Goal: Task Accomplishment & Management: Manage account settings

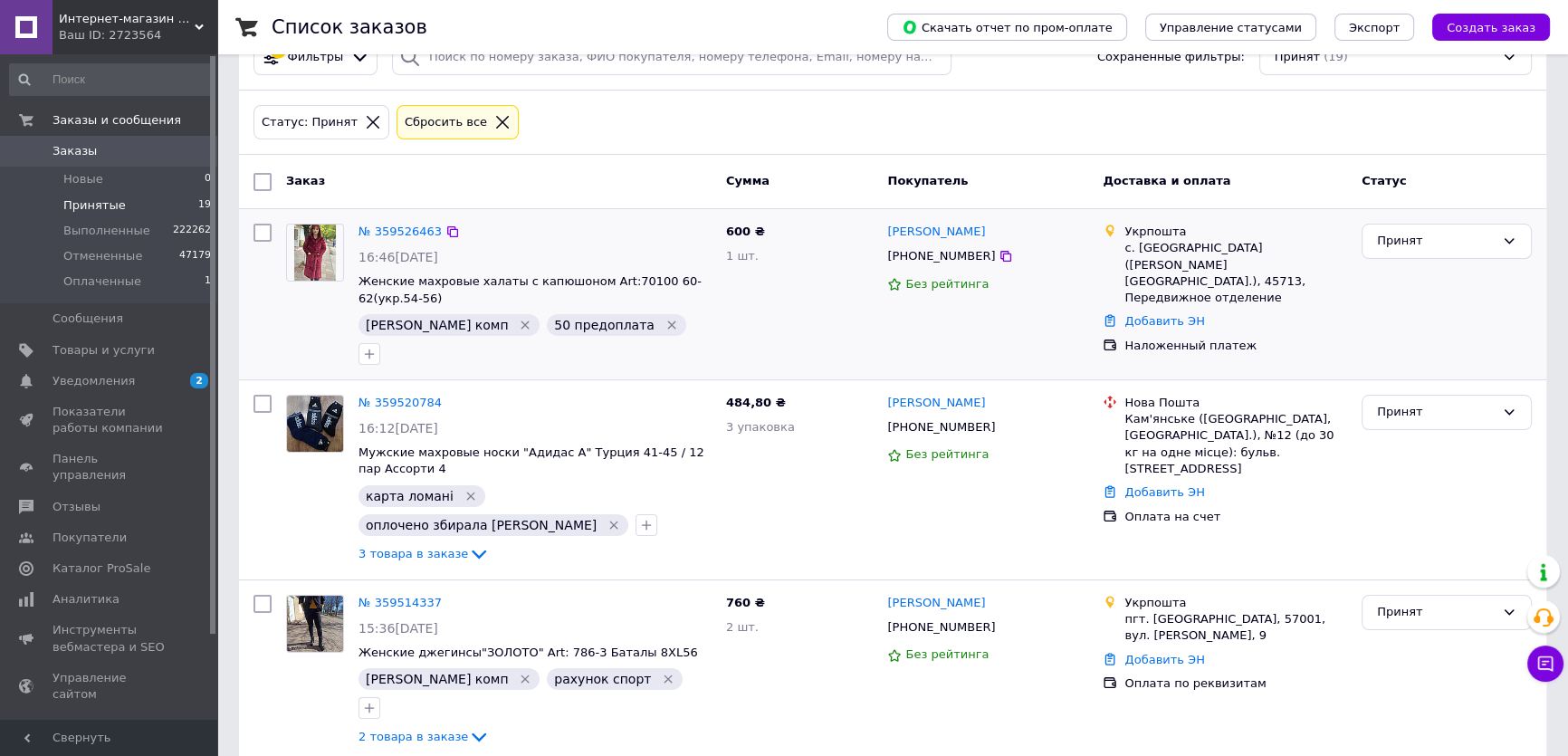
scroll to position [164, 0]
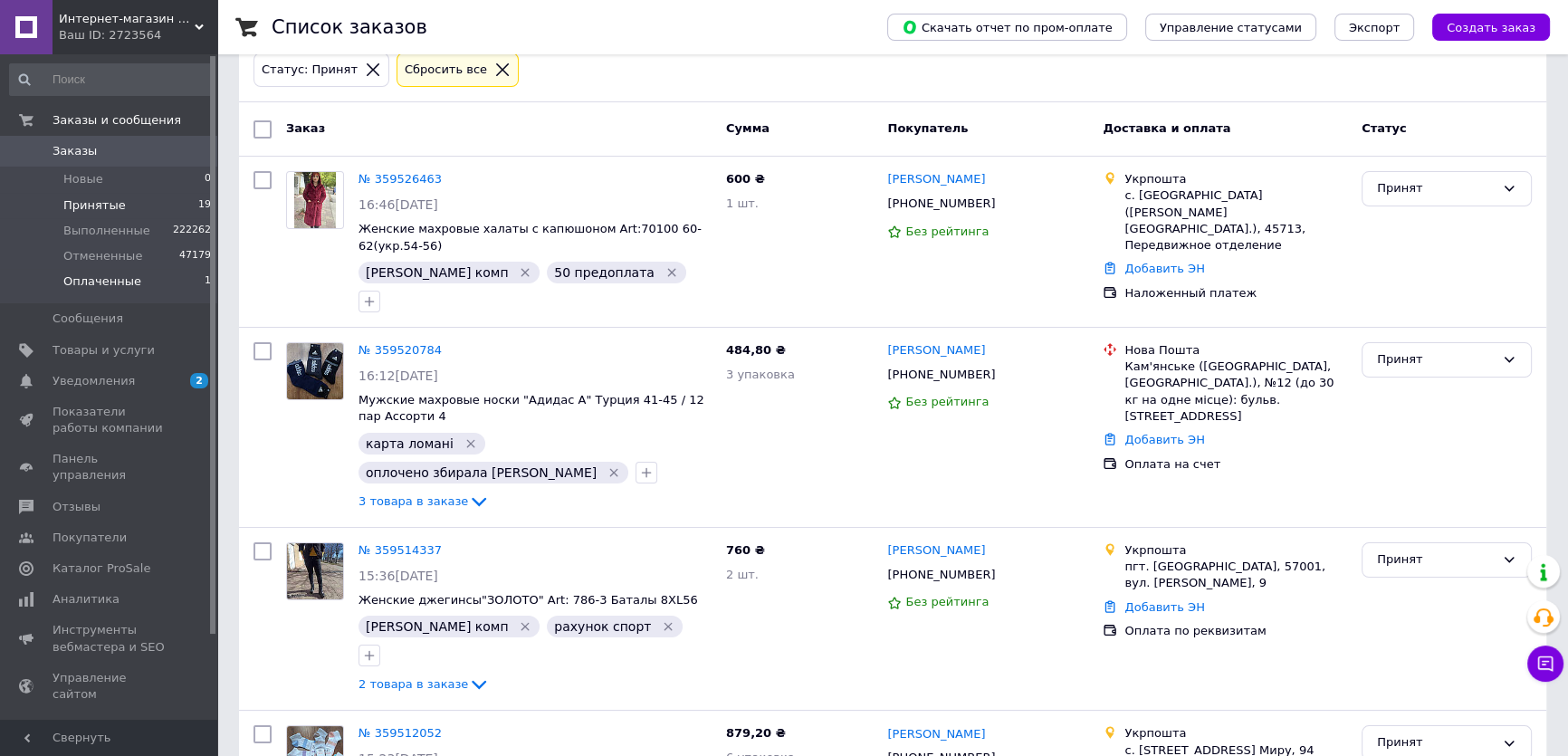
click at [132, 277] on li "Оплаченные 1" at bounding box center [111, 286] width 221 height 35
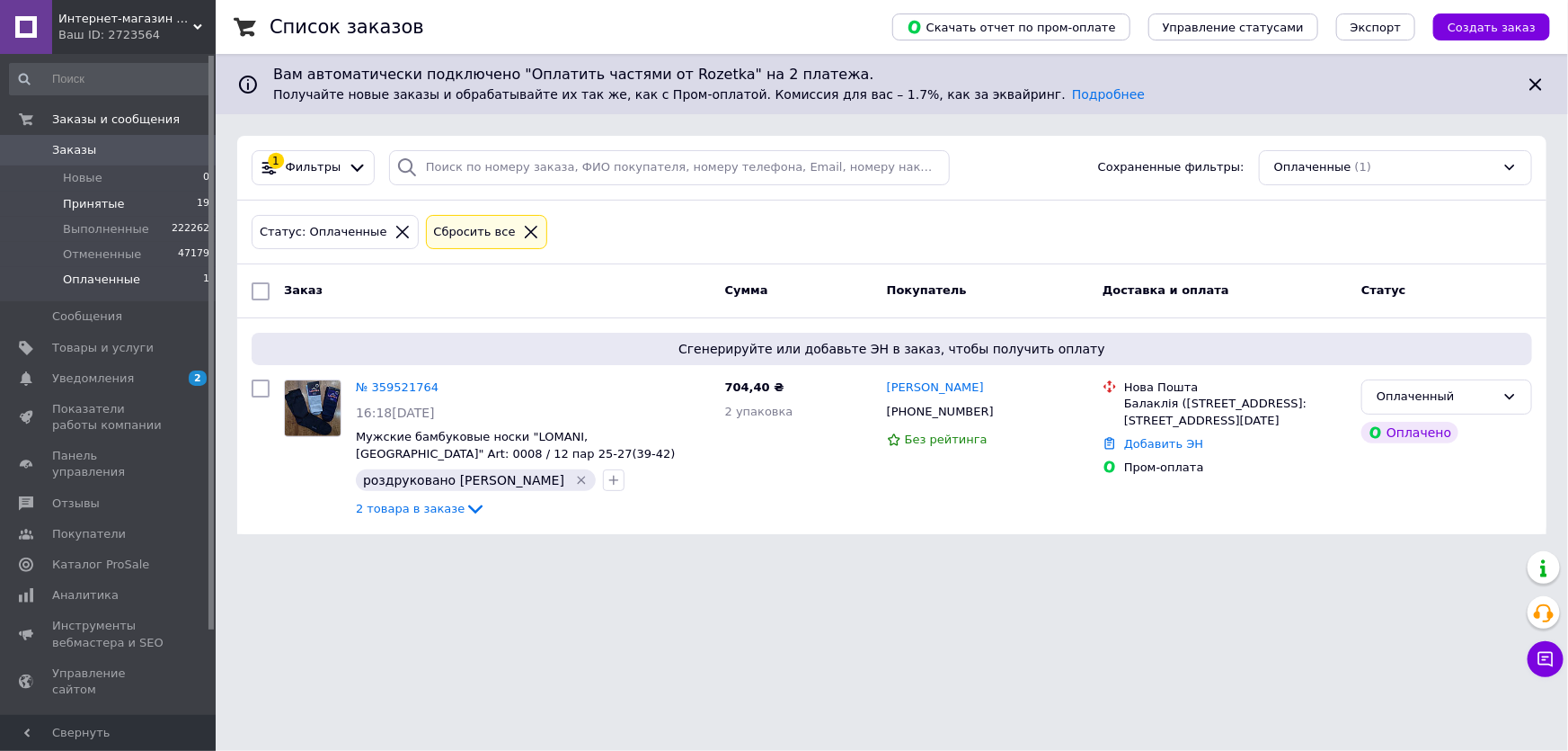
click at [155, 204] on li "Принятые 19" at bounding box center [110, 204] width 220 height 26
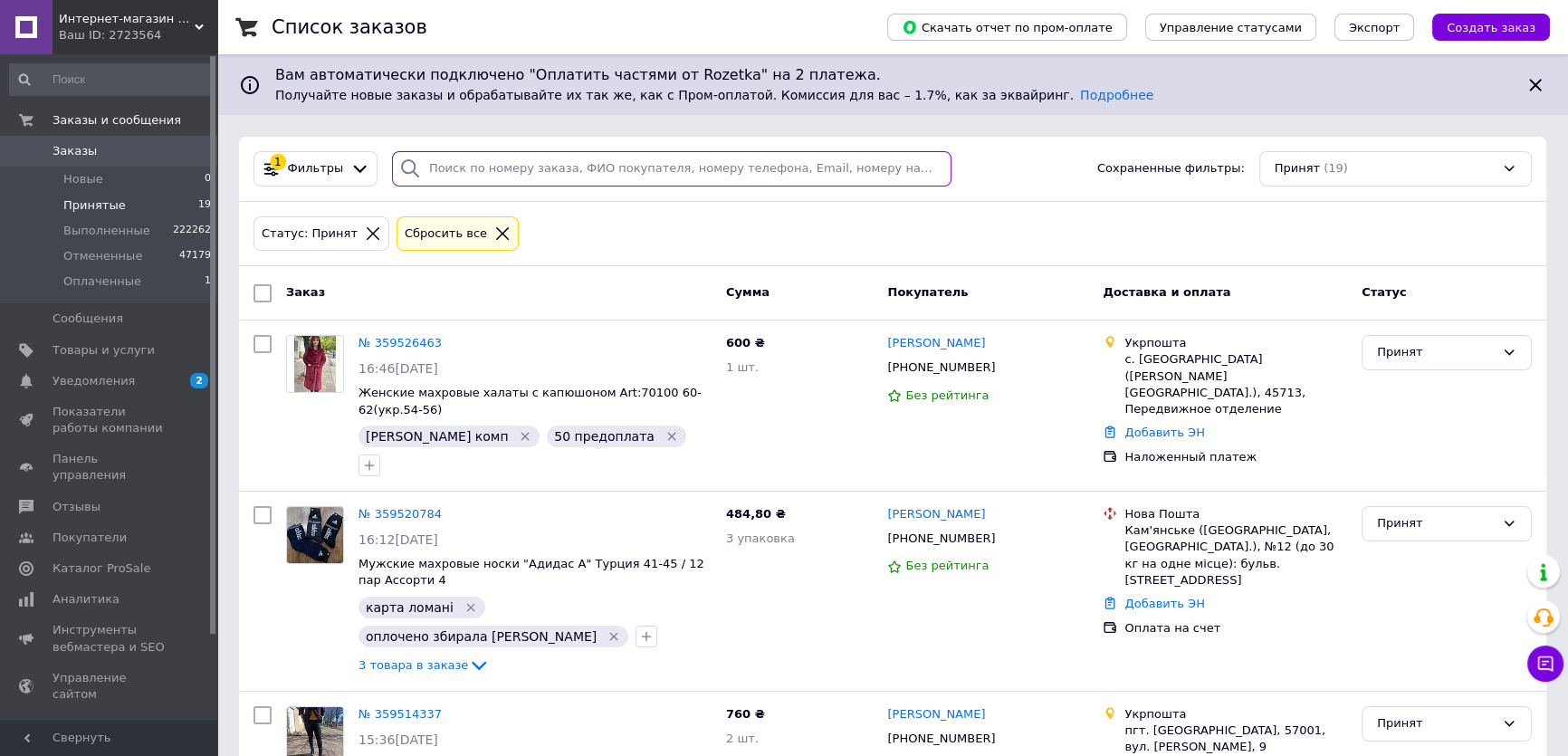
click at [473, 157] on input "search" at bounding box center [672, 169] width 561 height 36
paste input "[PHONE_NUMBER]"
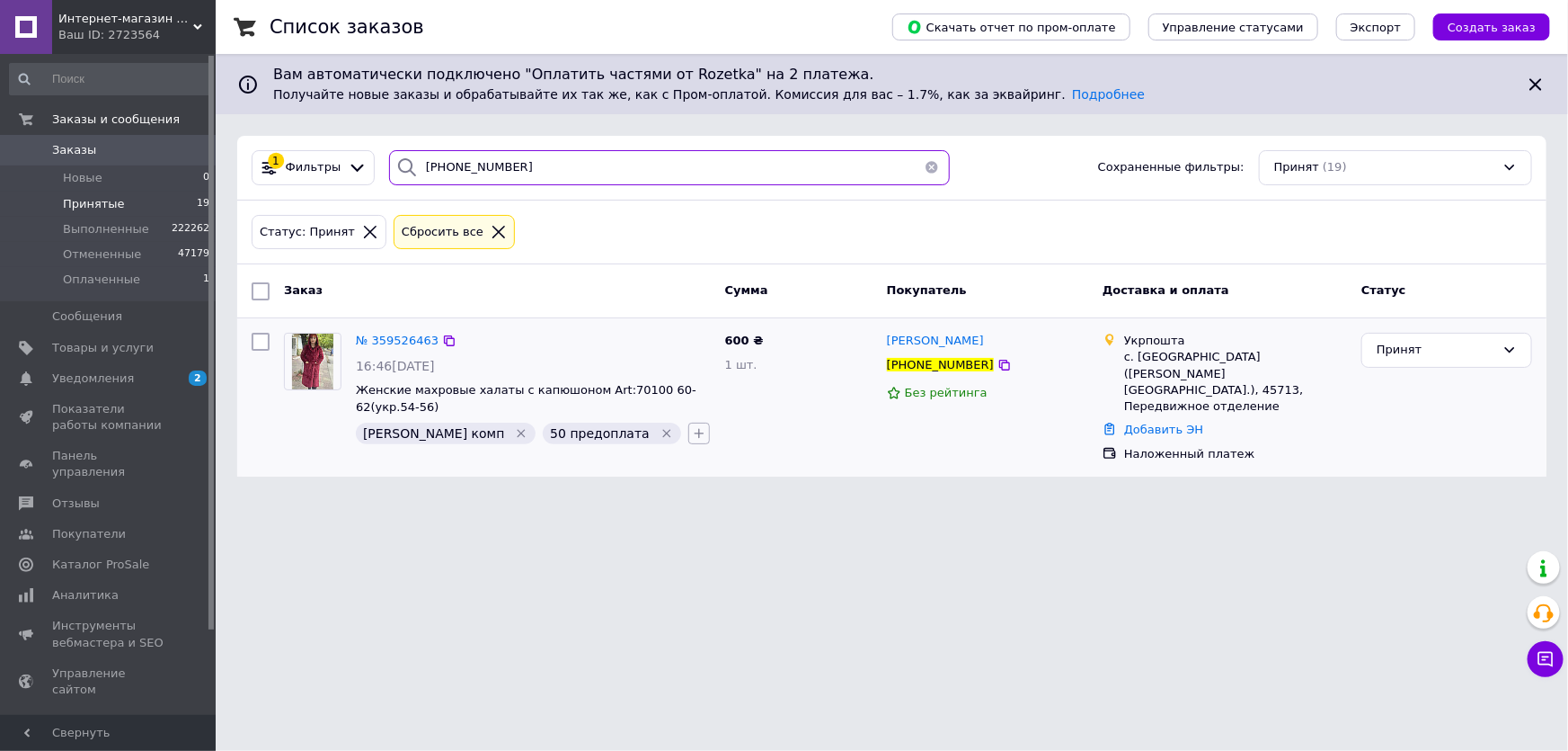
type input "[PHONE_NUMBER]"
click at [692, 435] on icon "button" at bounding box center [699, 433] width 15 height 15
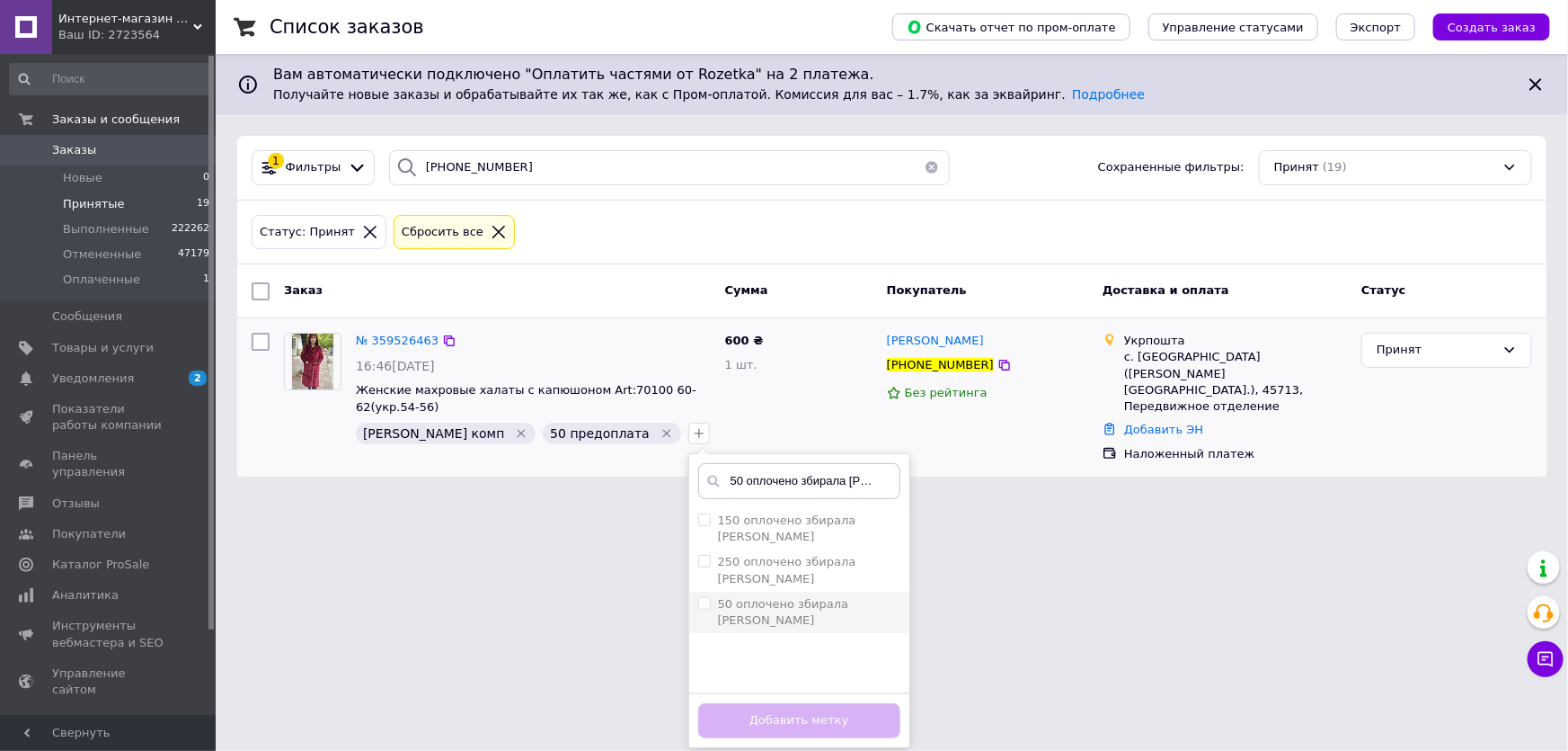
type input "50 оплочено збирала [PERSON_NAME]"
click at [718, 597] on label "50 оплочено збирала [PERSON_NAME]" at bounding box center [784, 612] width 131 height 29
checkbox input "true"
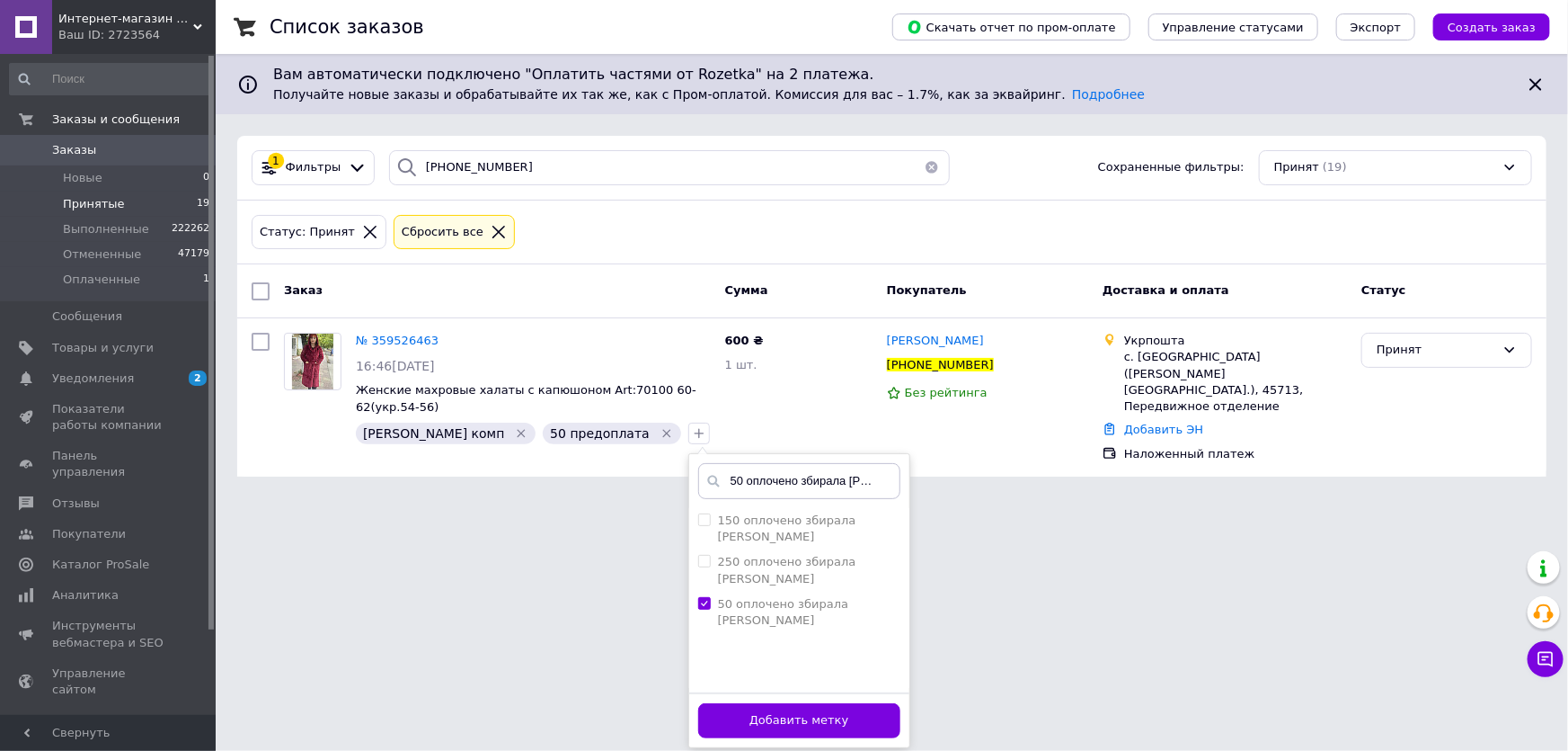
click at [717, 730] on button "Добавить метку" at bounding box center [800, 721] width 202 height 35
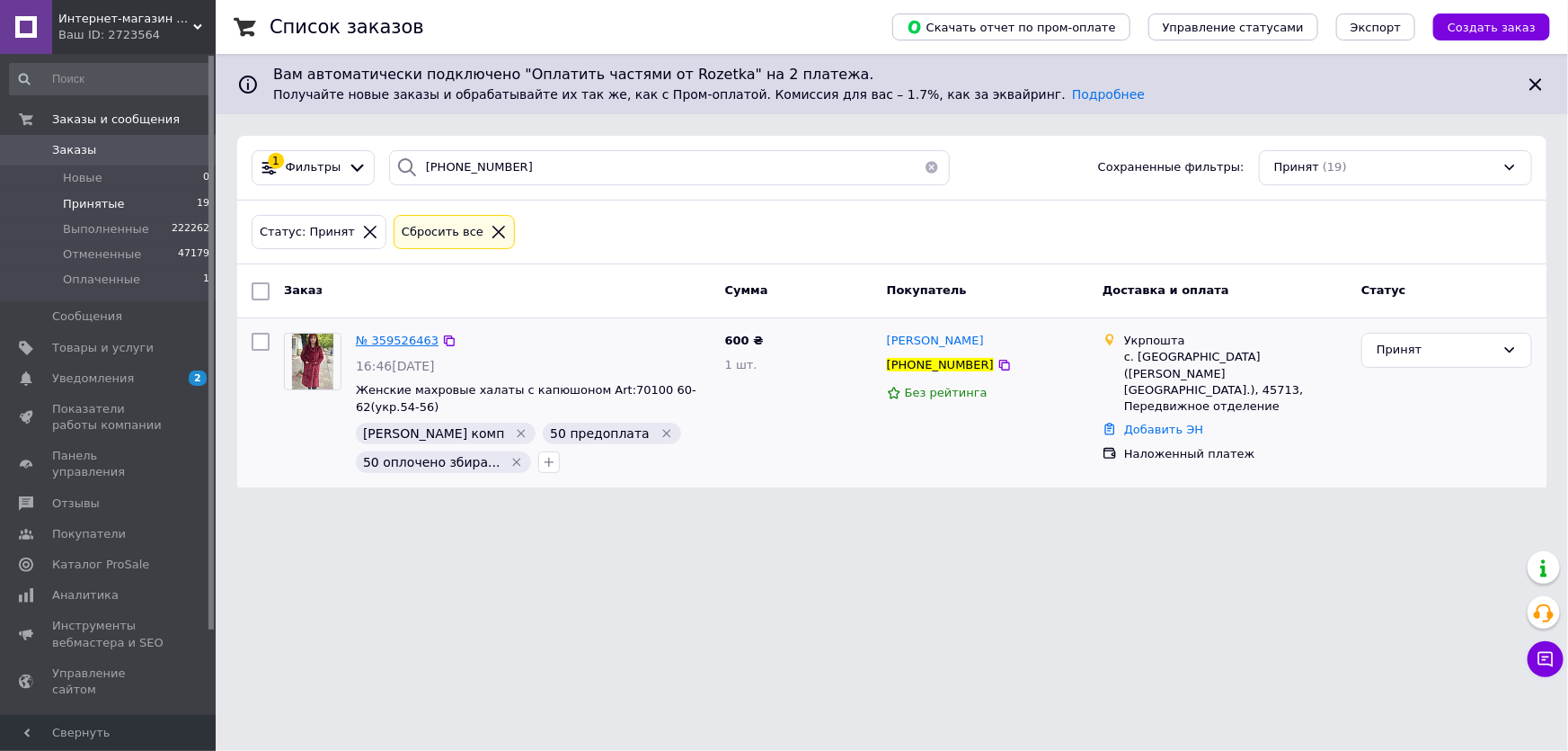
click at [390, 335] on span "№ 359526463" at bounding box center [397, 341] width 82 height 14
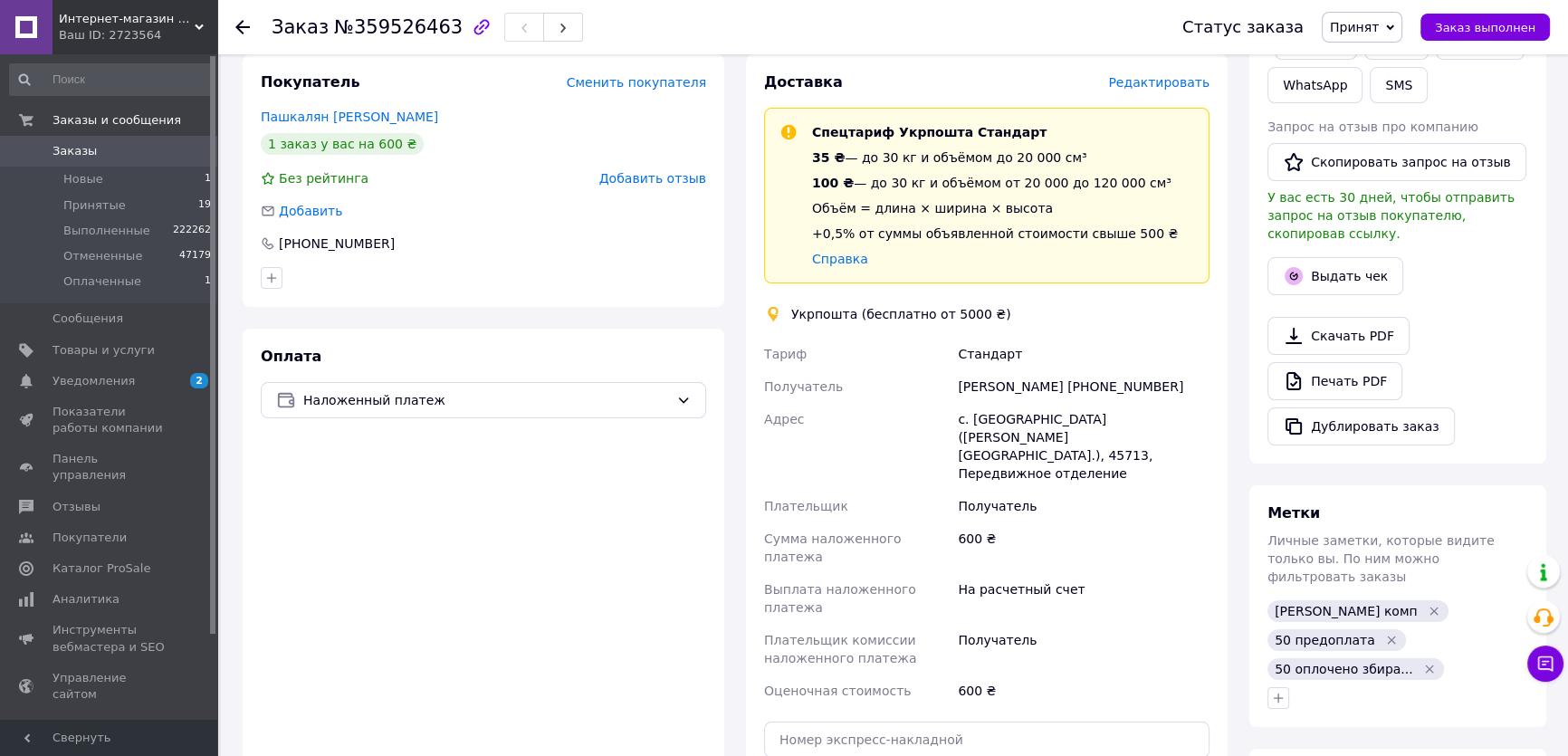
scroll to position [329, 0]
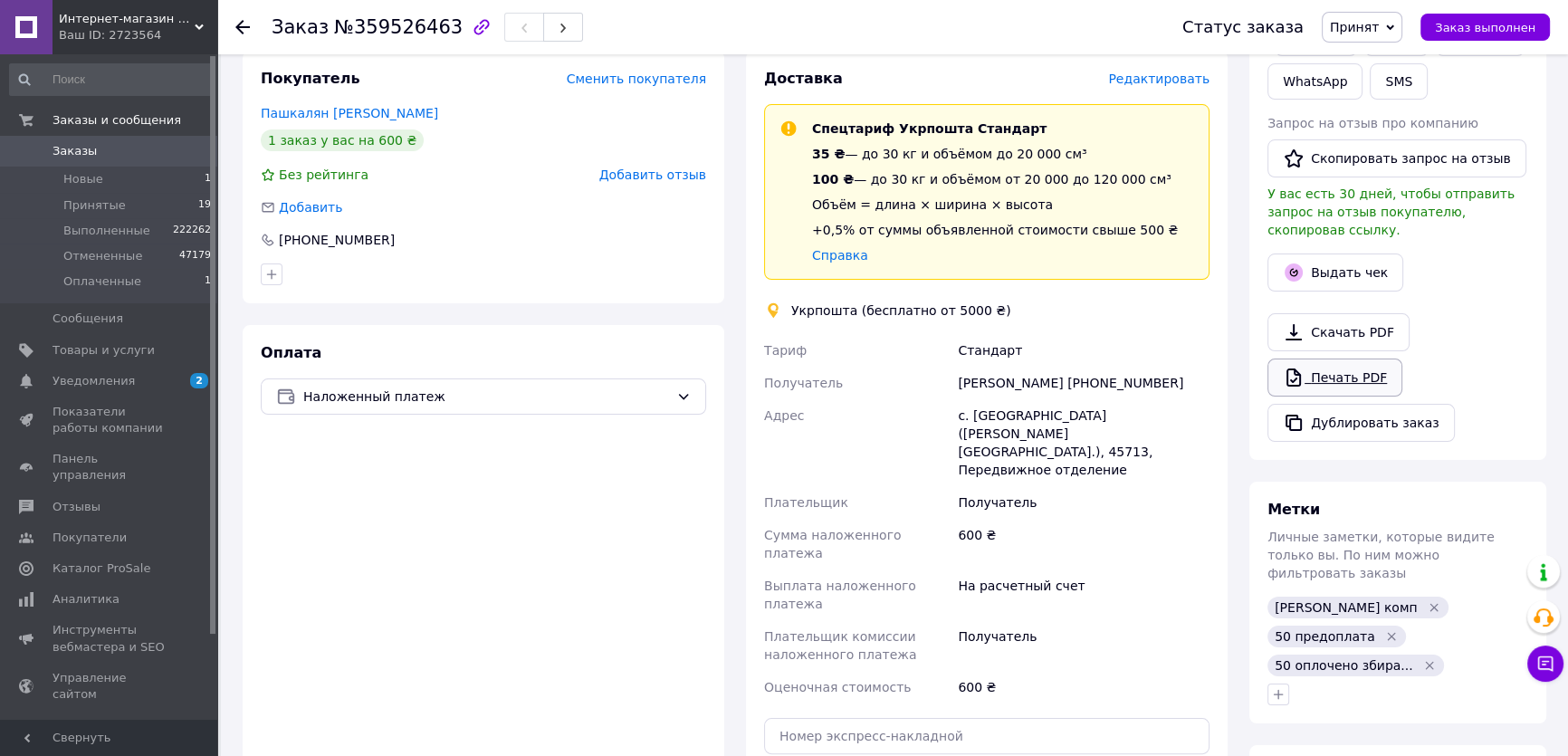
click at [1324, 359] on link "Печать PDF" at bounding box center [1335, 378] width 134 height 38
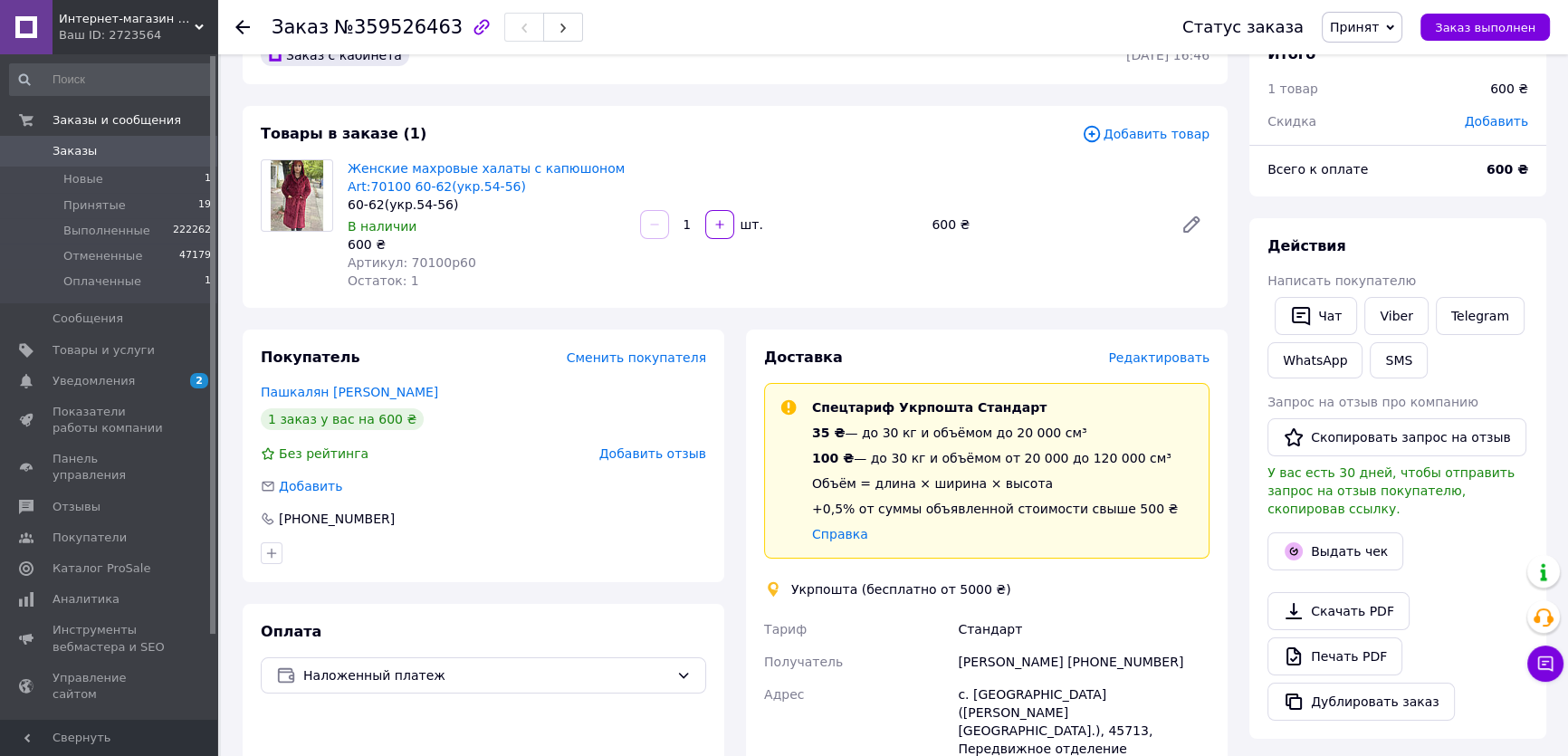
scroll to position [0, 0]
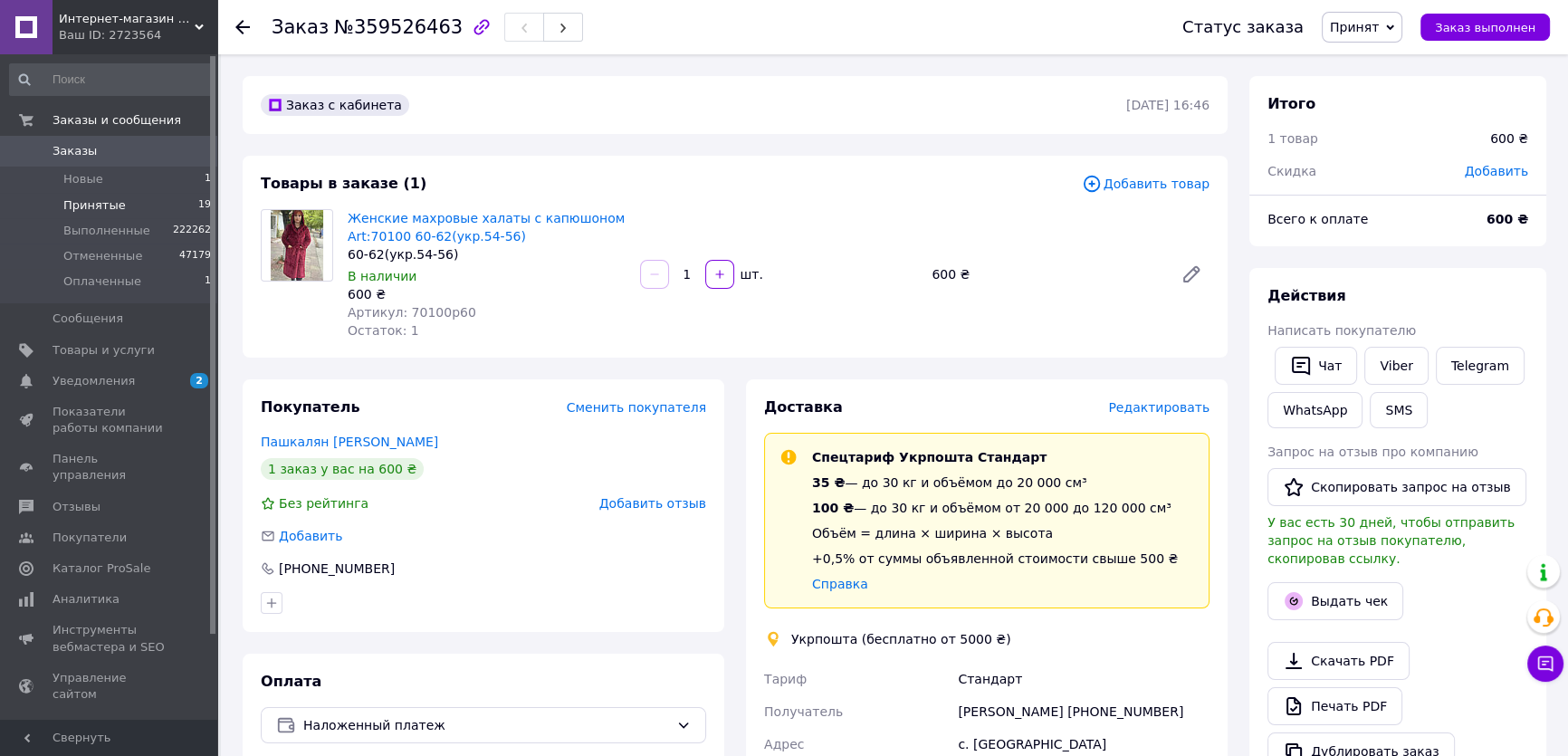
click at [125, 203] on li "Принятые 19" at bounding box center [111, 206] width 221 height 26
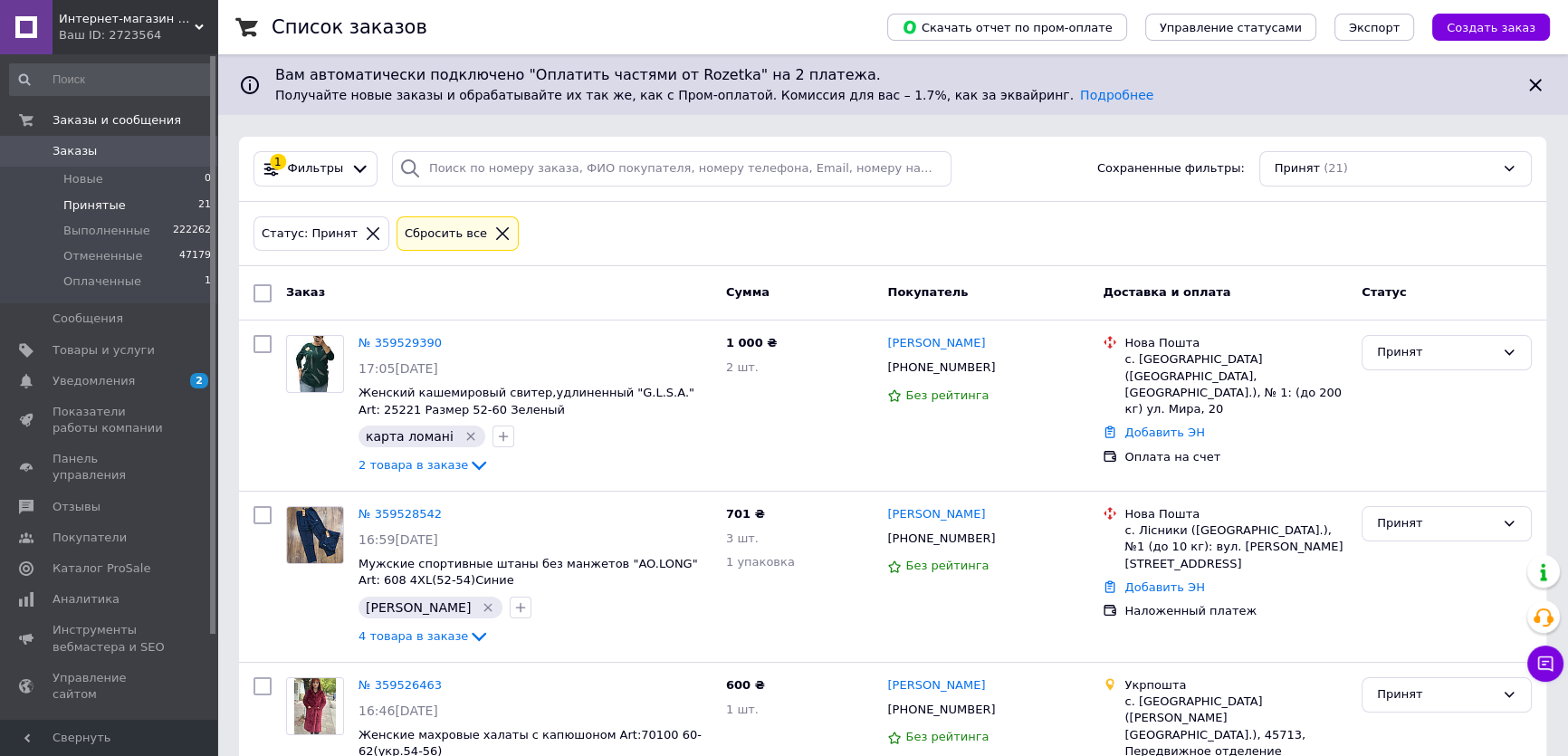
click at [141, 199] on li "Принятые 21" at bounding box center [111, 206] width 221 height 26
